Goal: Navigation & Orientation: Find specific page/section

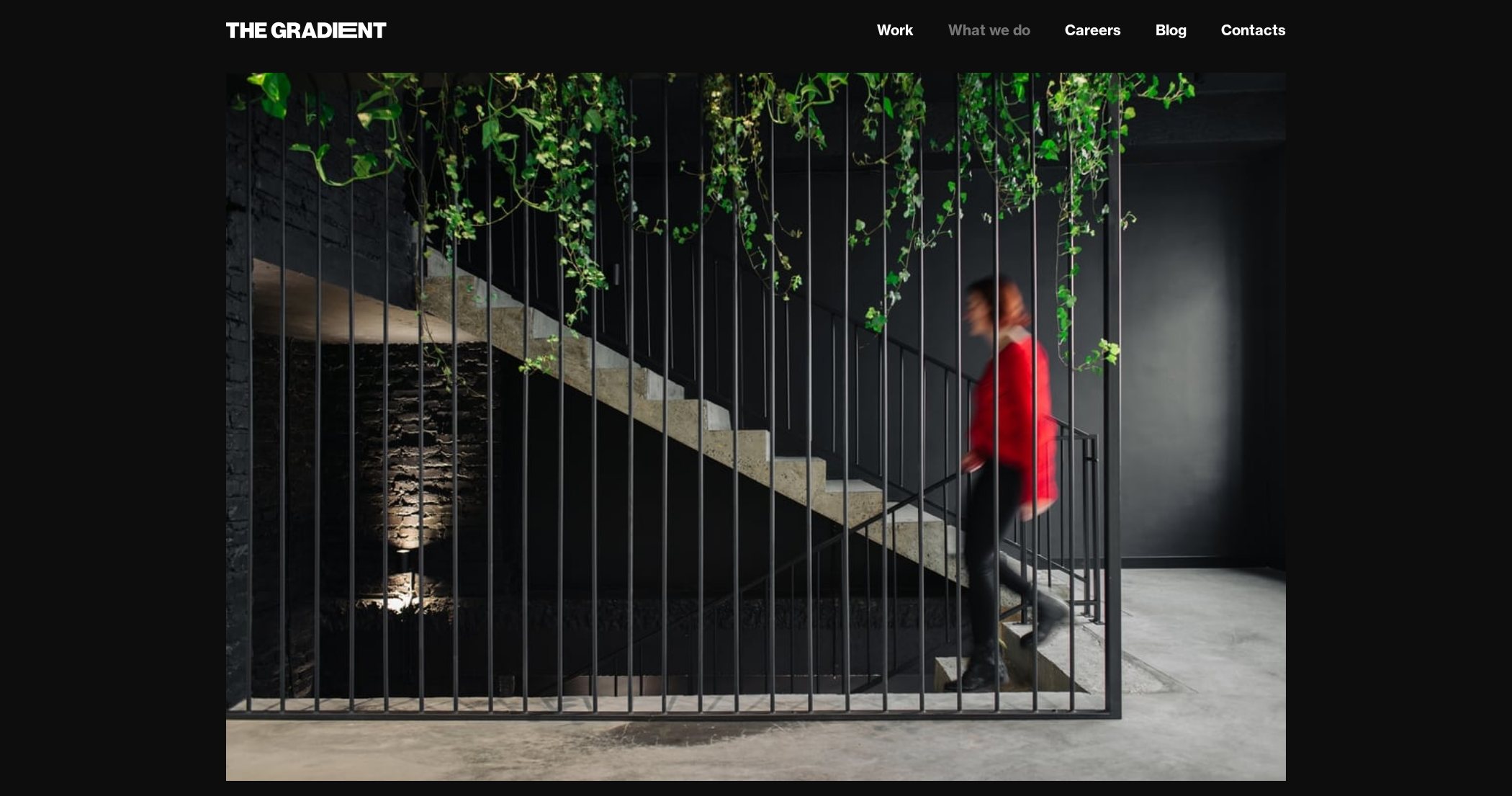
scroll to position [144, 0]
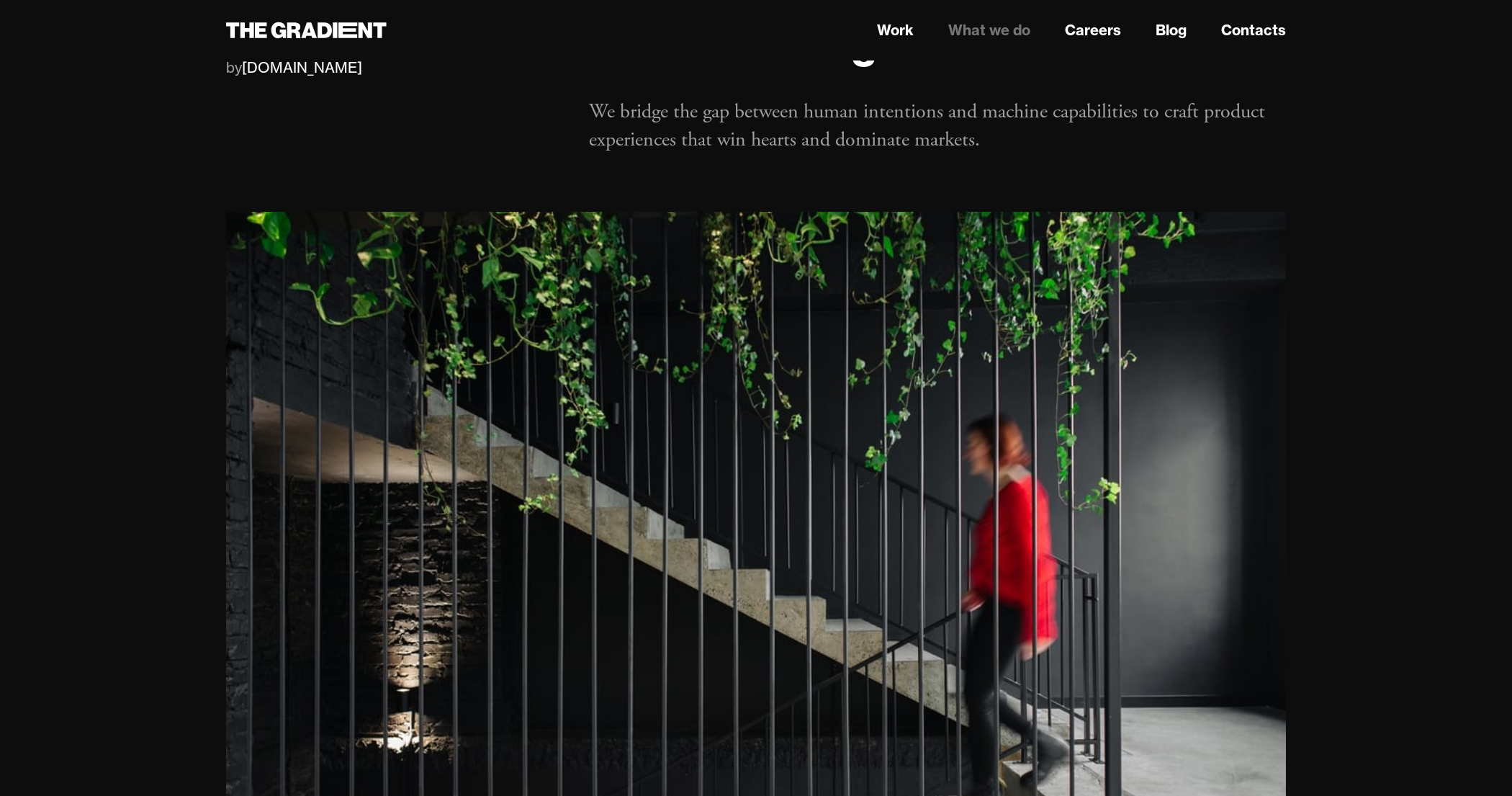
click at [980, 31] on link "What we do" at bounding box center [989, 30] width 82 height 22
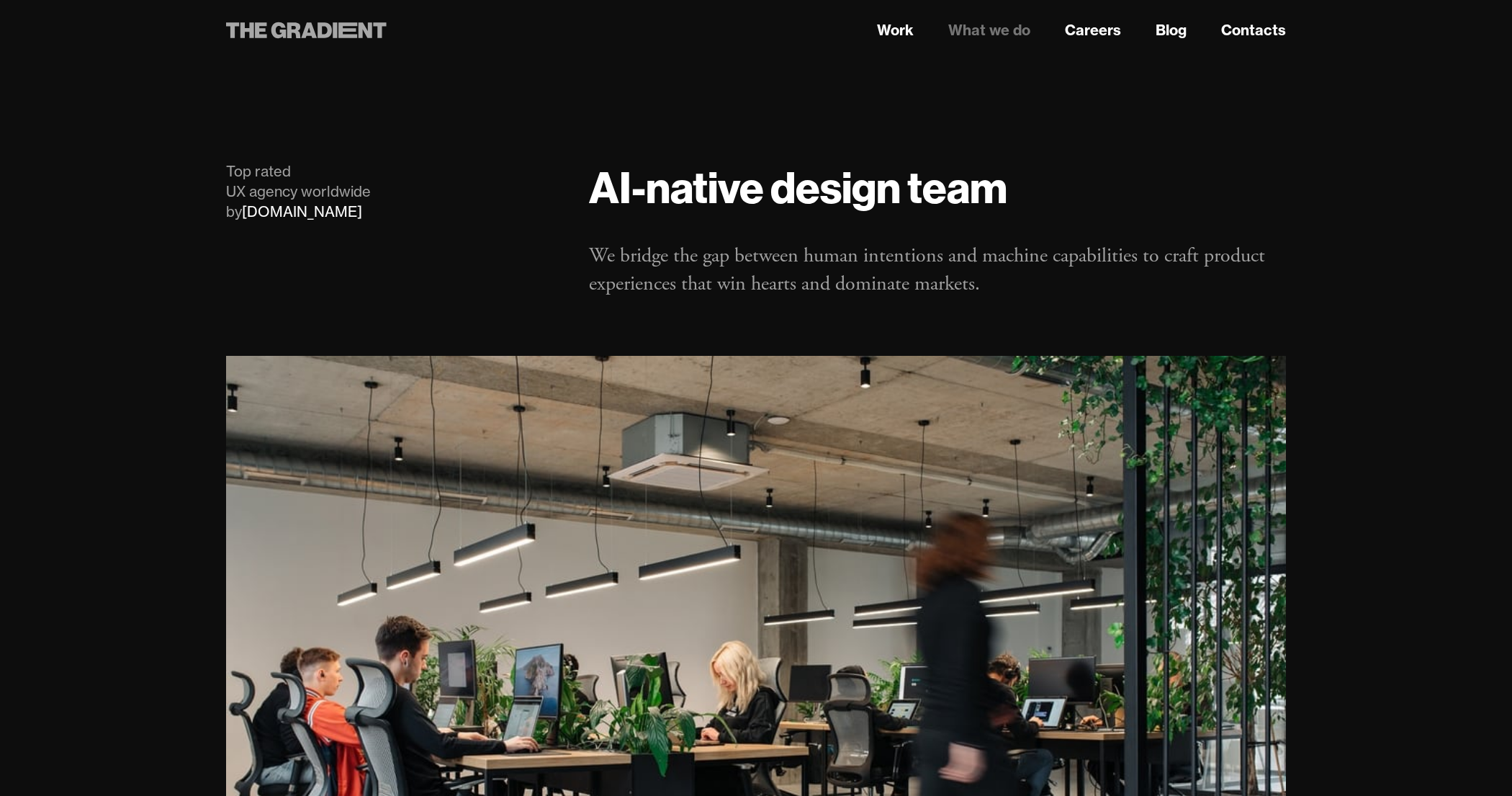
click at [348, 25] on icon at bounding box center [348, 30] width 19 height 16
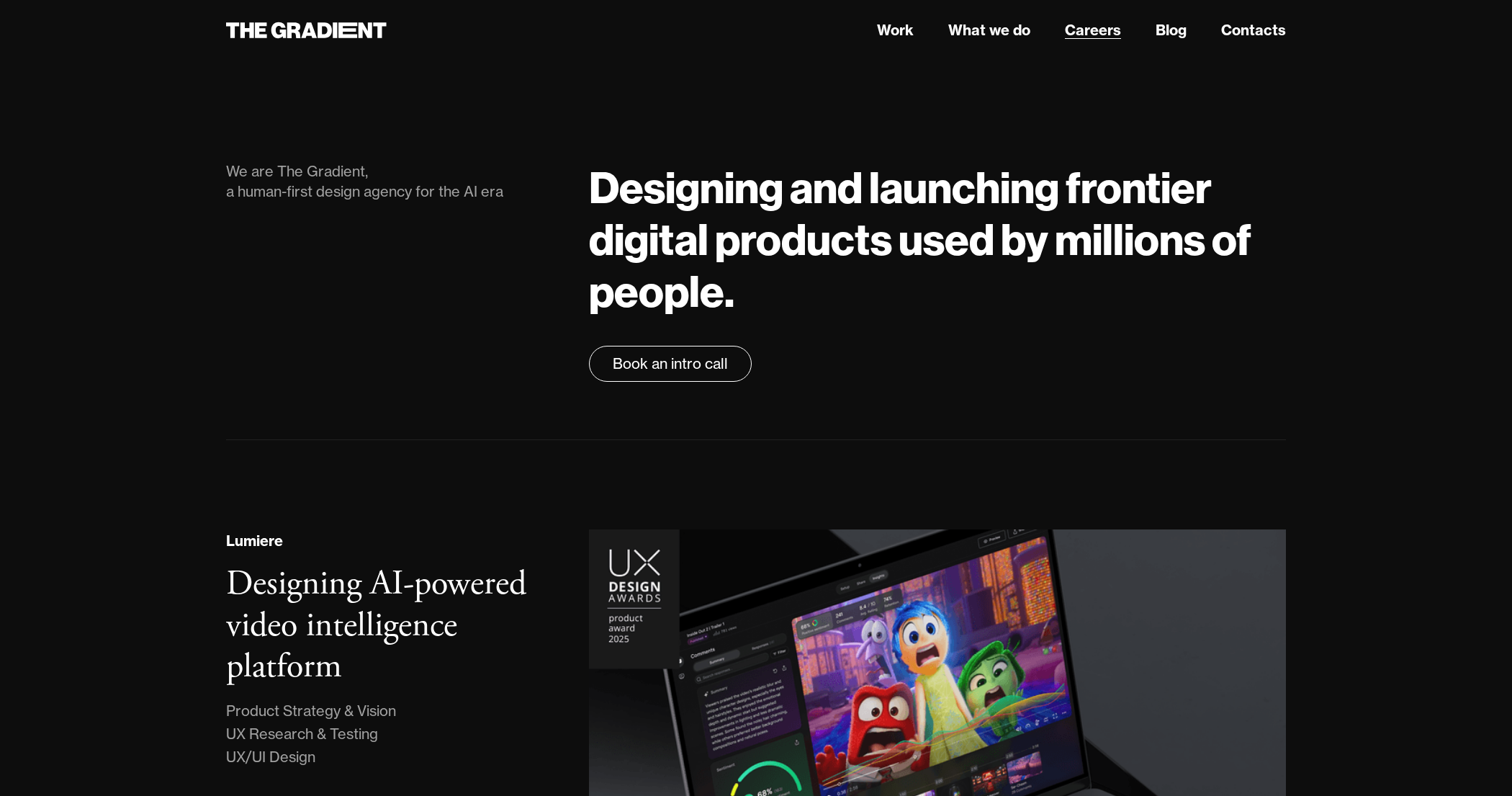
click at [1101, 27] on link "Careers" at bounding box center [1093, 30] width 57 height 22
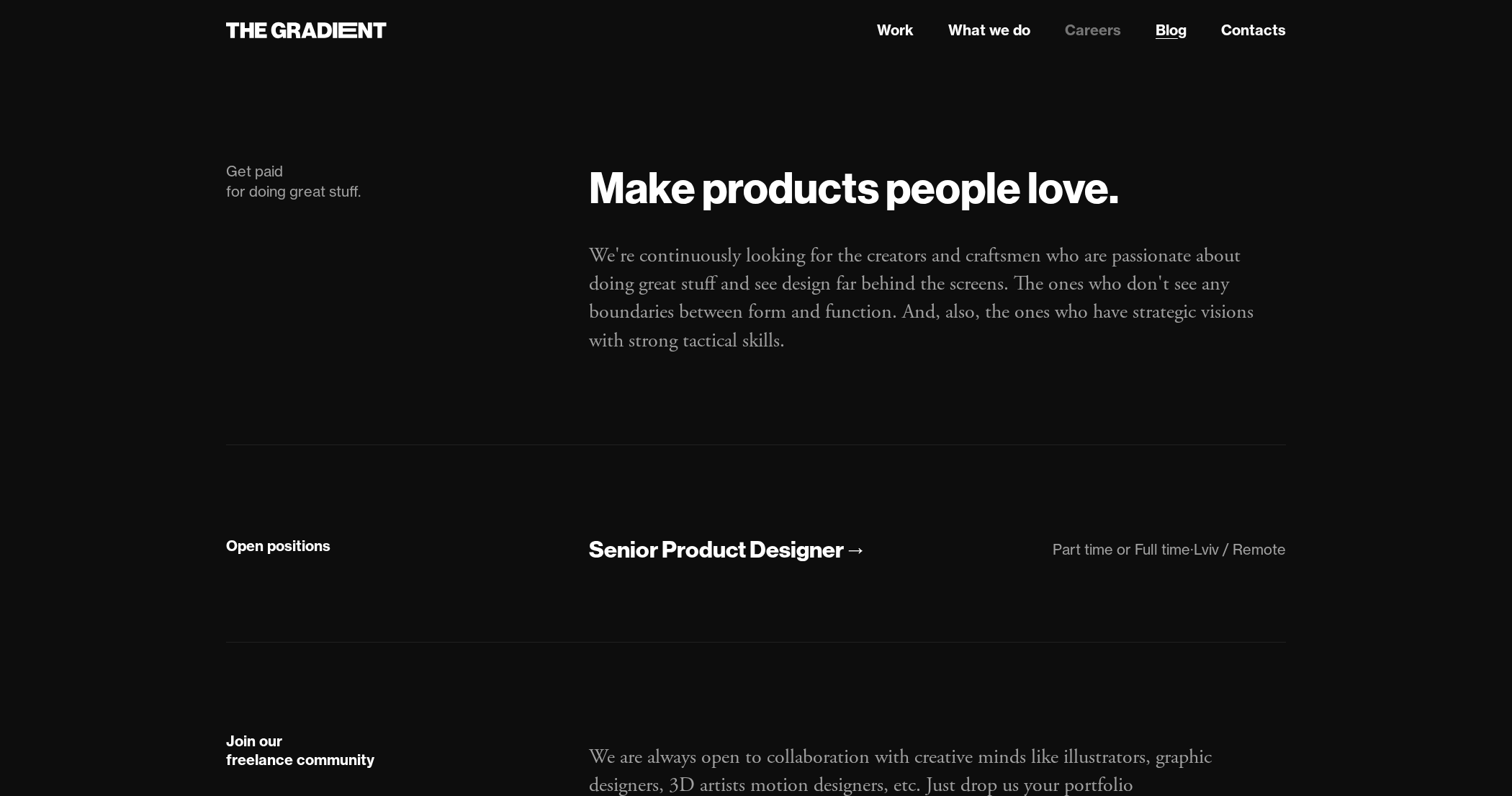
click at [1164, 29] on link "Blog" at bounding box center [1171, 30] width 31 height 22
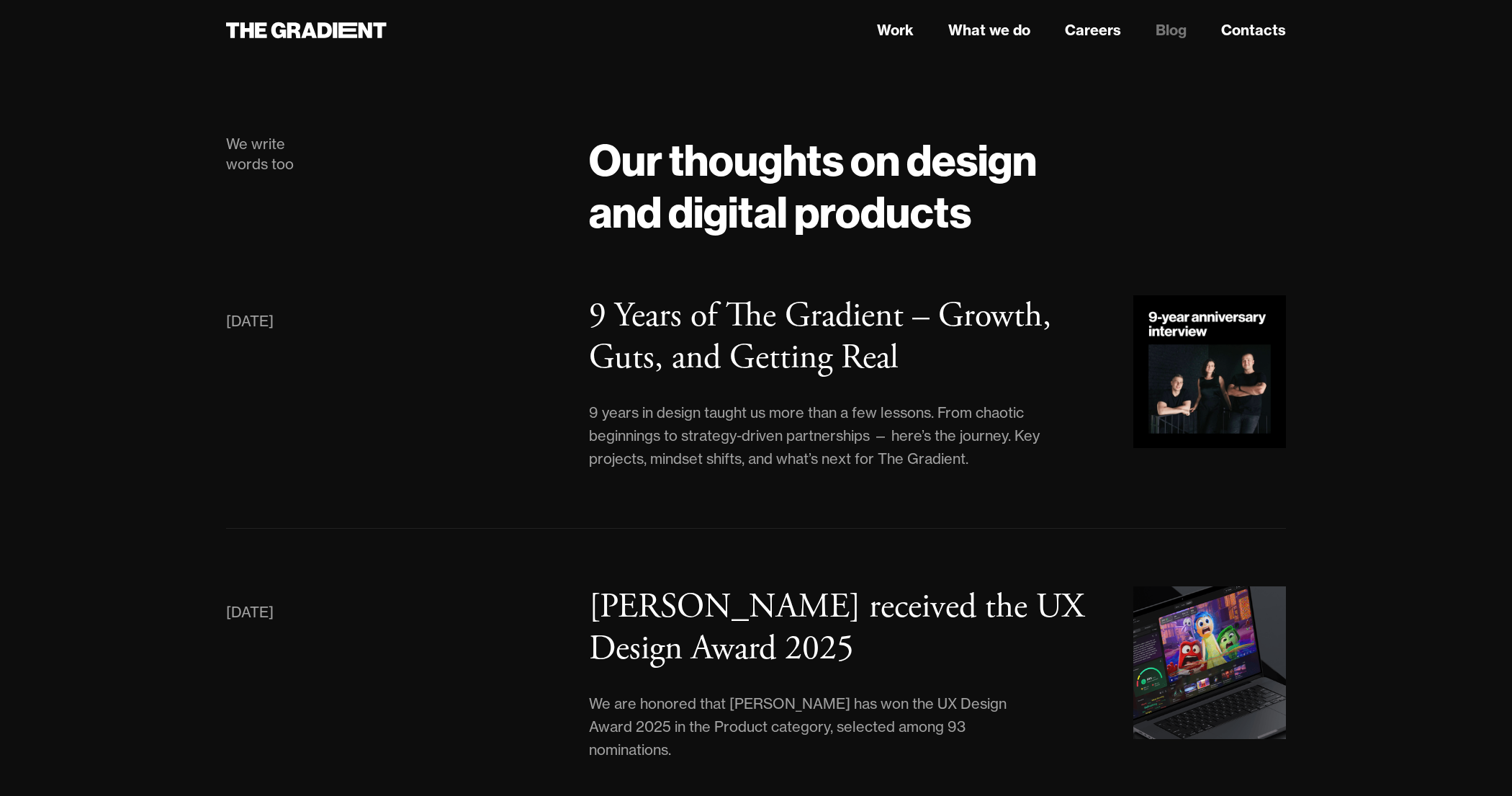
scroll to position [11, 0]
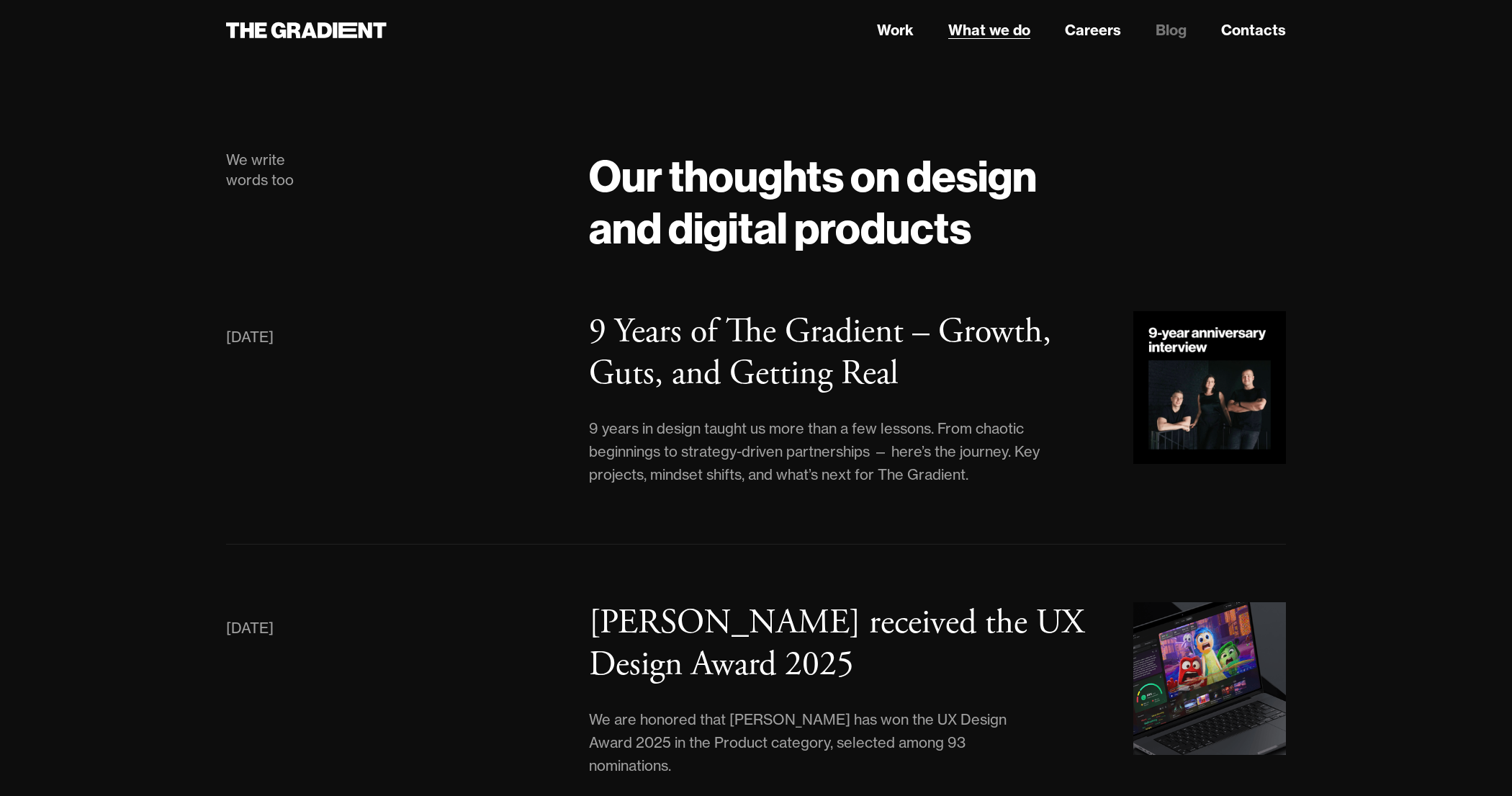
click at [987, 30] on link "What we do" at bounding box center [989, 30] width 82 height 22
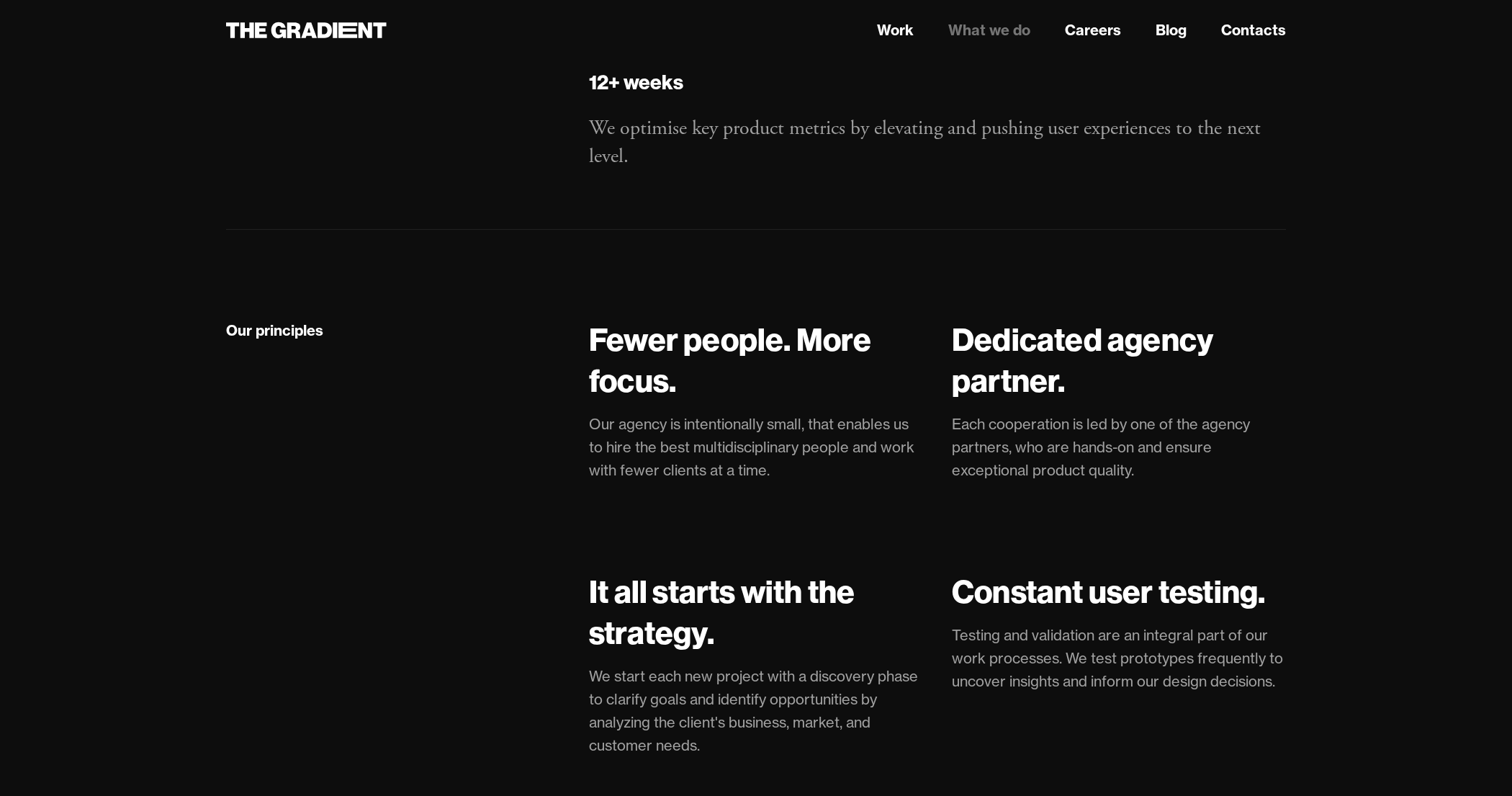
scroll to position [5197, 0]
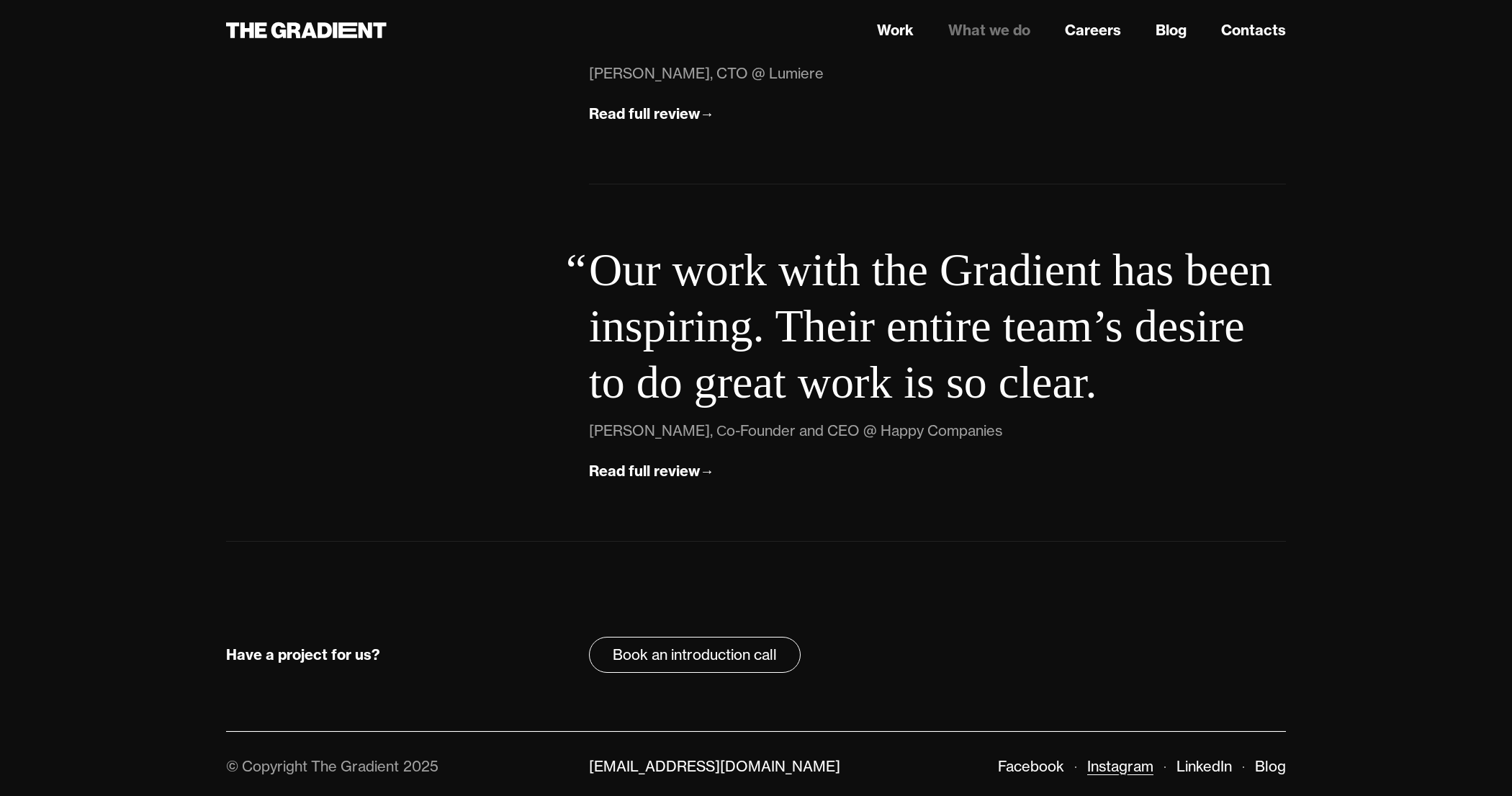
click at [1134, 759] on link "Instagram" at bounding box center [1121, 766] width 66 height 18
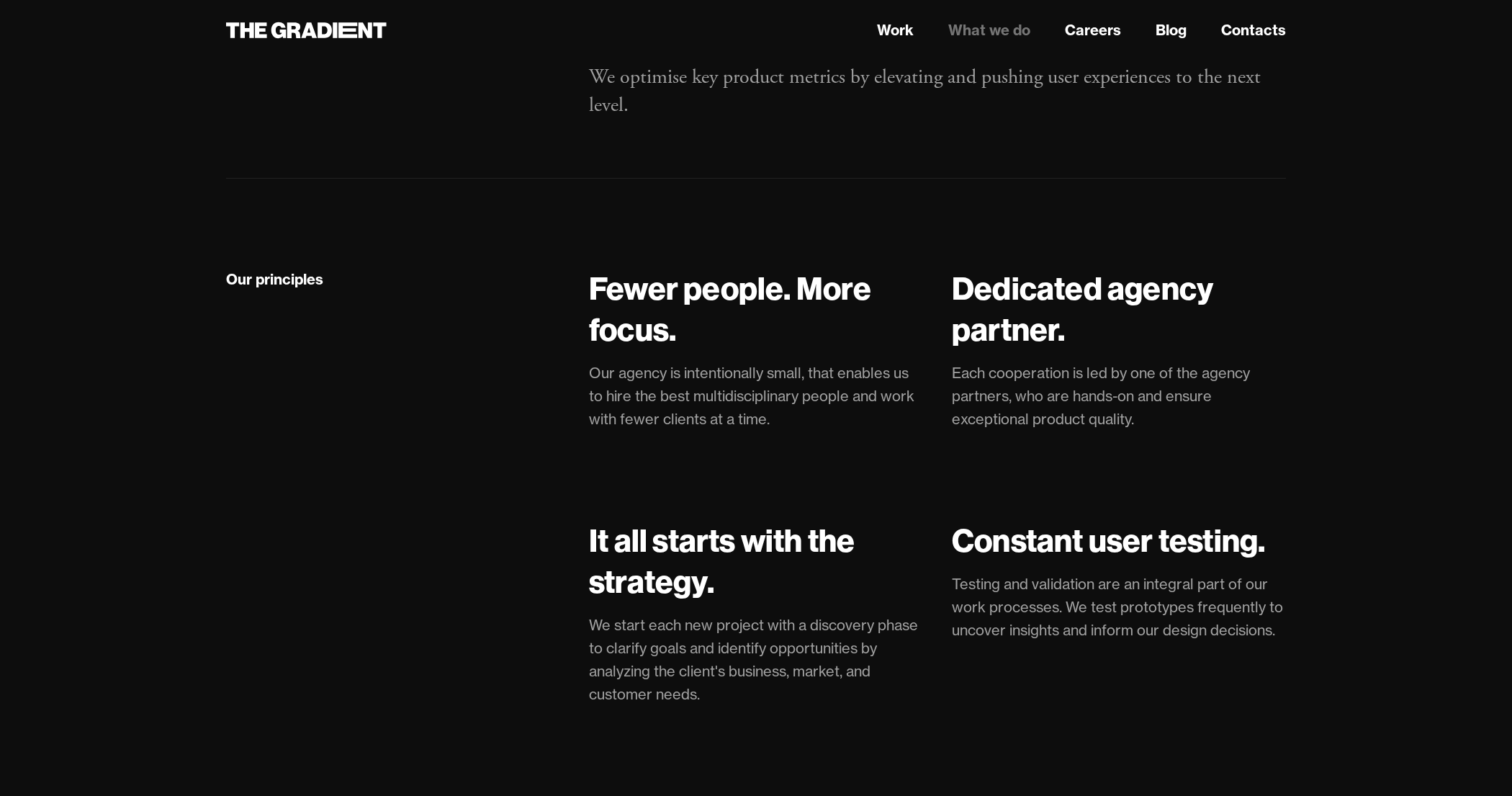
scroll to position [2825, 0]
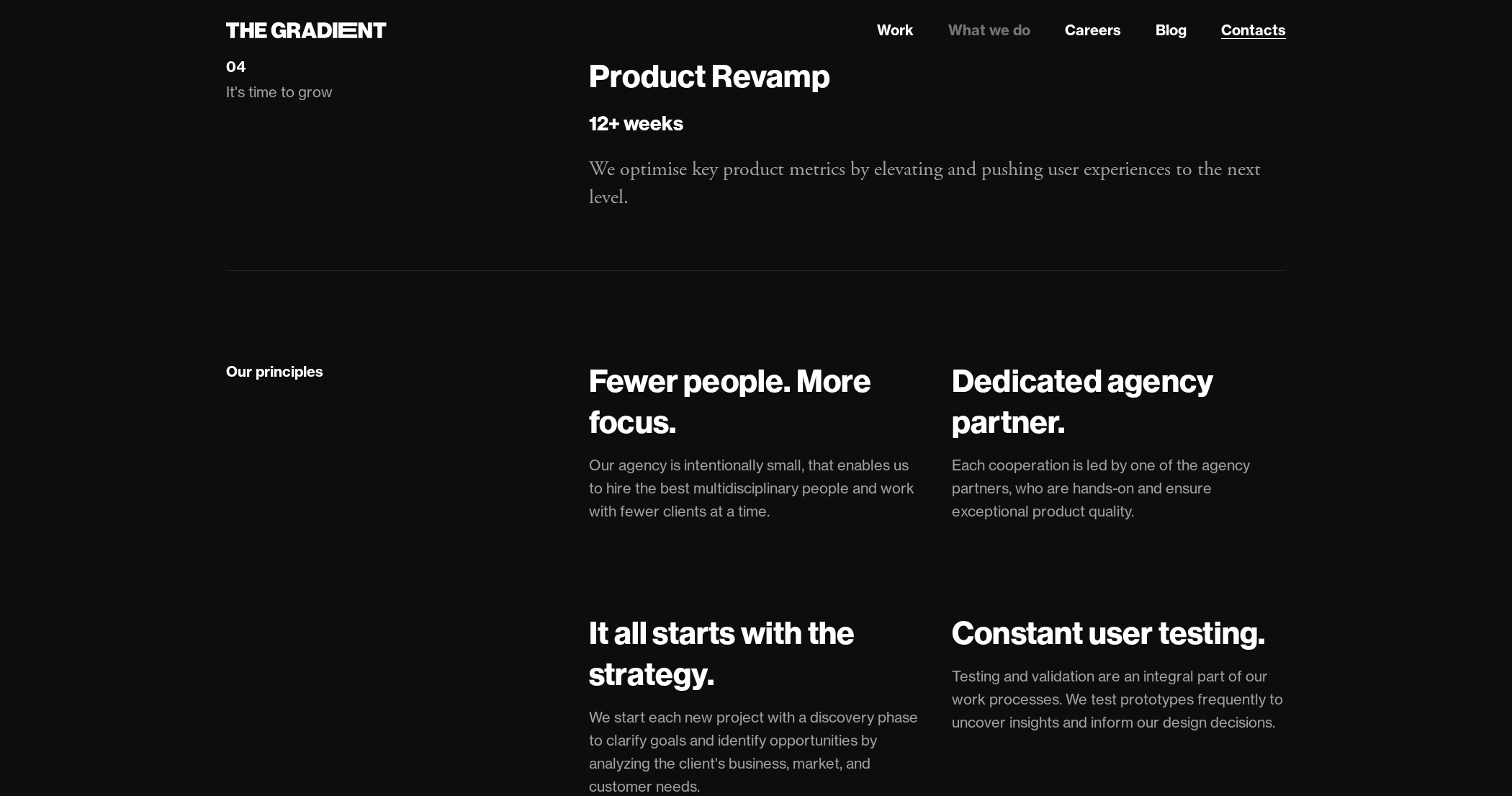
click at [1242, 36] on link "Contacts" at bounding box center [1254, 30] width 64 height 22
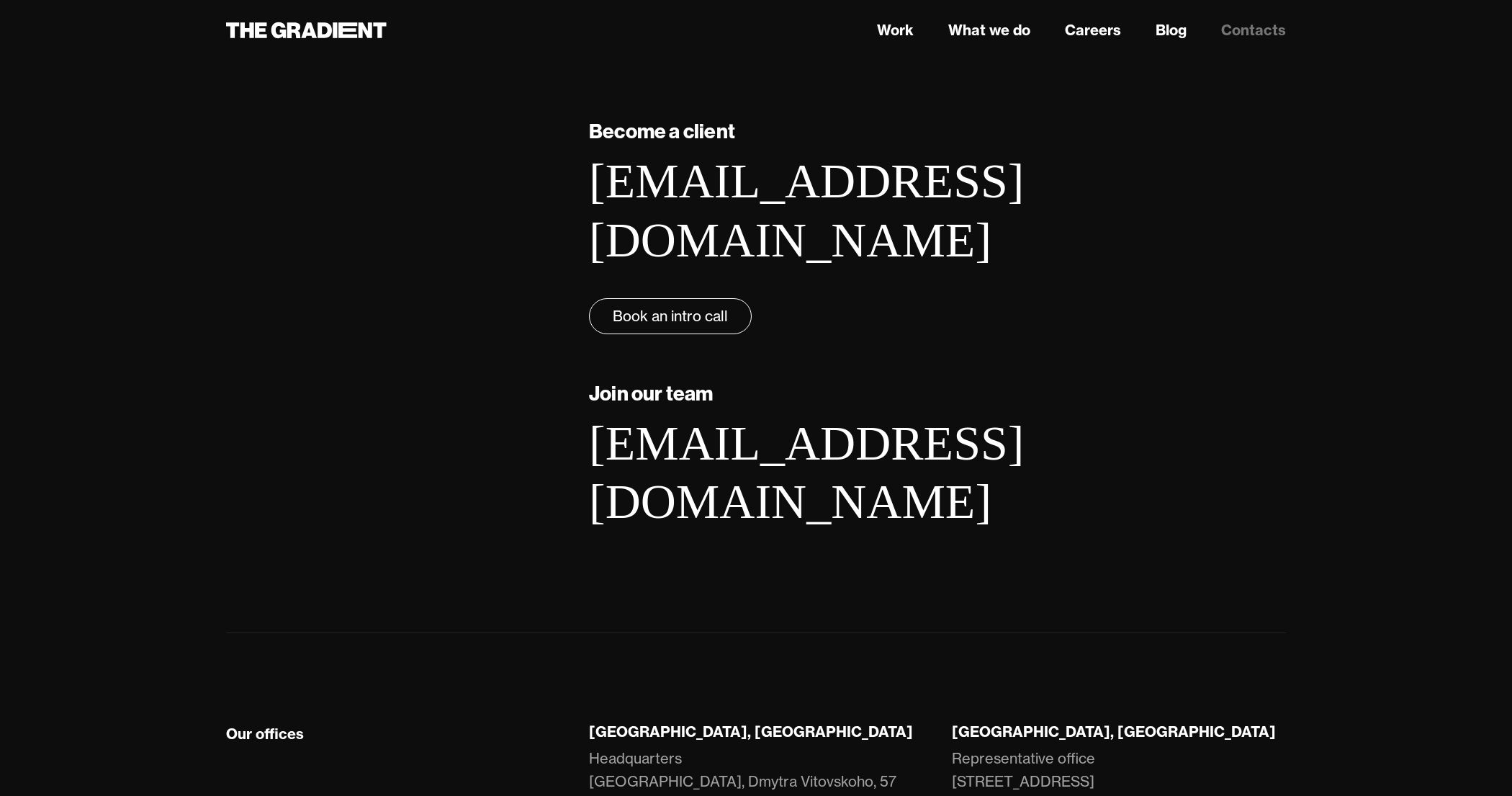
scroll to position [213, 0]
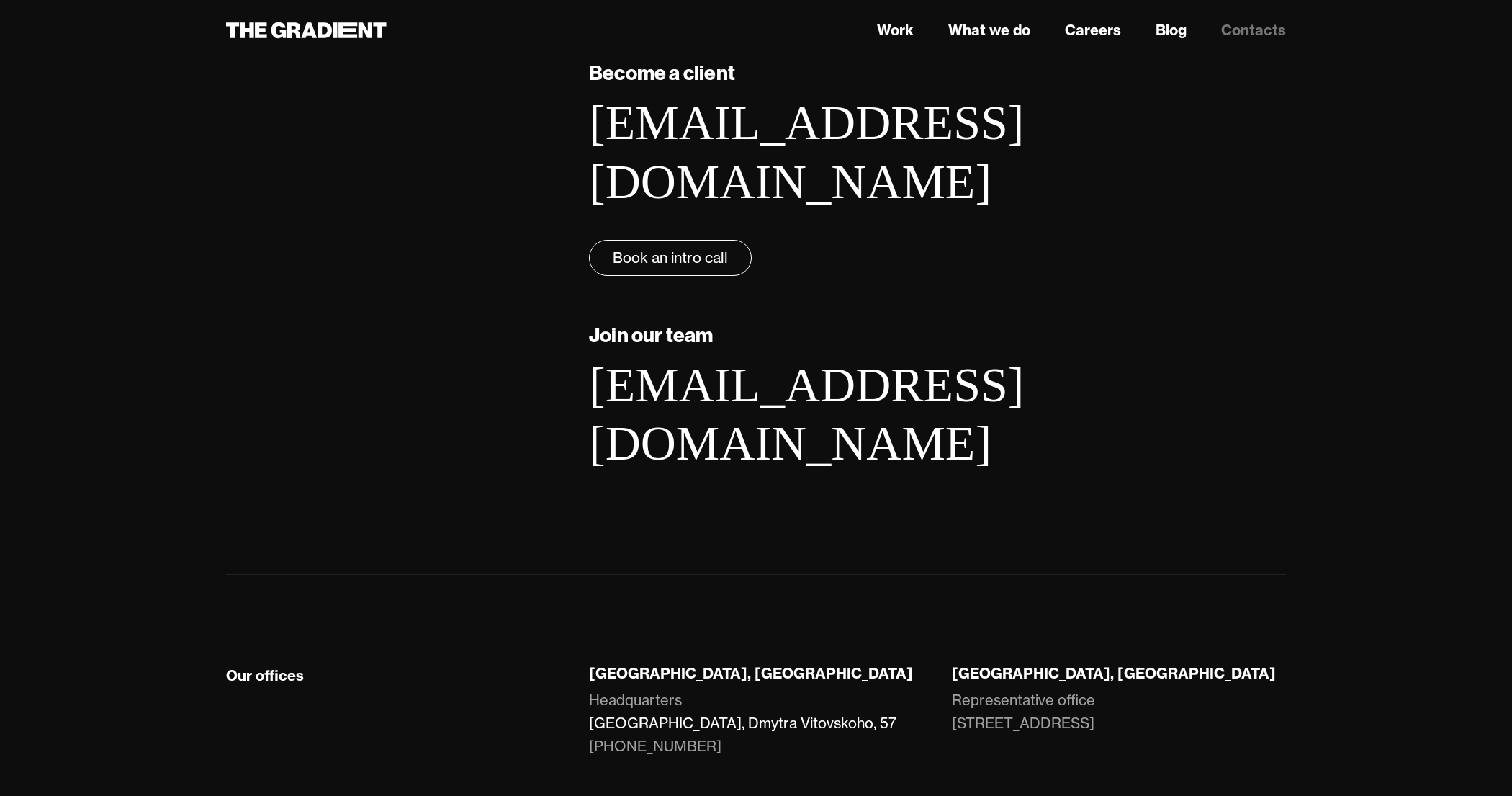
click at [679, 712] on link "LEM Station, Dmytra Vitovskoho, 57" at bounding box center [756, 723] width 334 height 23
